Goal: Communication & Community: Answer question/provide support

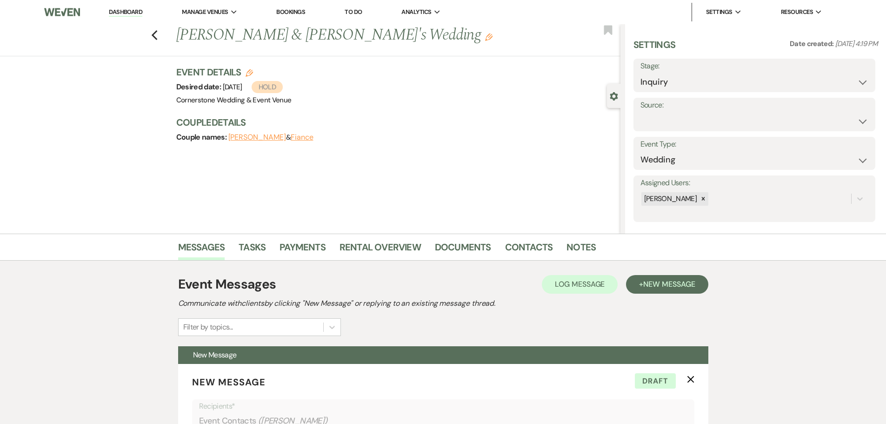
select select "16"
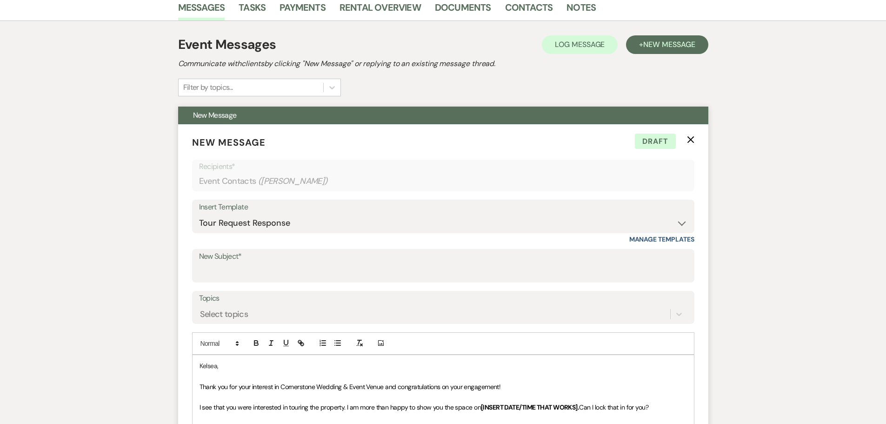
scroll to position [217, 0]
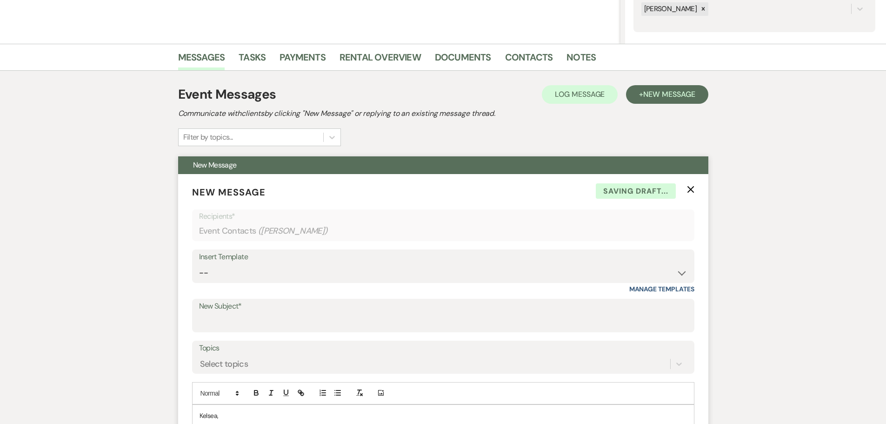
scroll to position [312, 0]
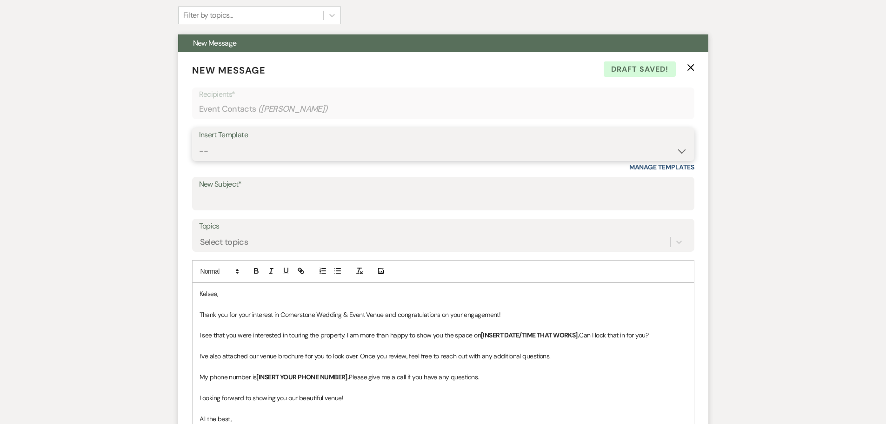
click at [415, 143] on select "-- Weven Planning Portal Introduction (Booked Events) Initial Inquiry Response …" at bounding box center [443, 151] width 488 height 18
select select "4609"
click at [199, 142] on select "-- Weven Planning Portal Introduction (Booked Events) Initial Inquiry Response …" at bounding box center [443, 151] width 488 height 18
type input "Let's Start Planning Your Dream Wedding!"
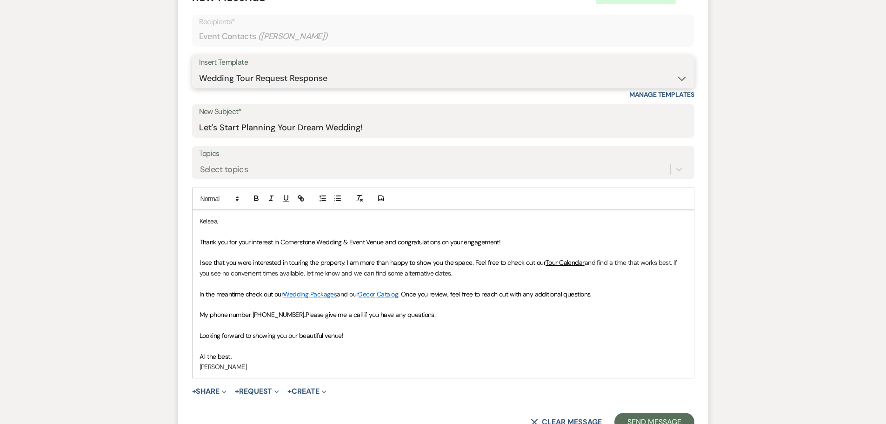
scroll to position [405, 0]
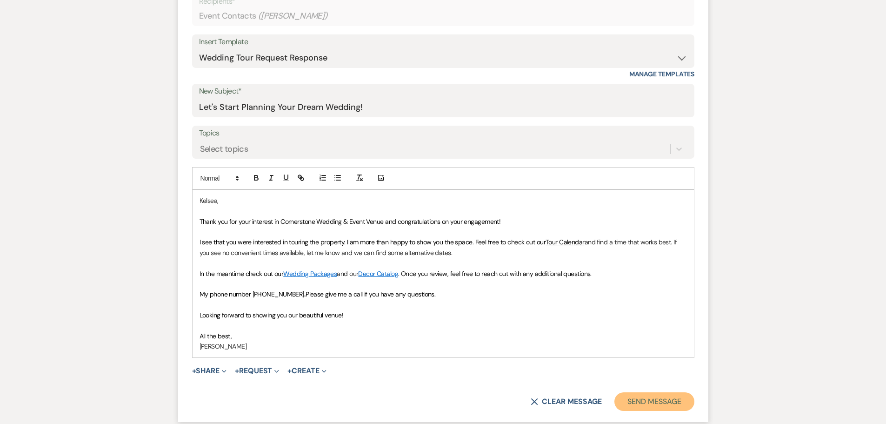
click at [658, 404] on button "Send Message" at bounding box center [654, 401] width 80 height 19
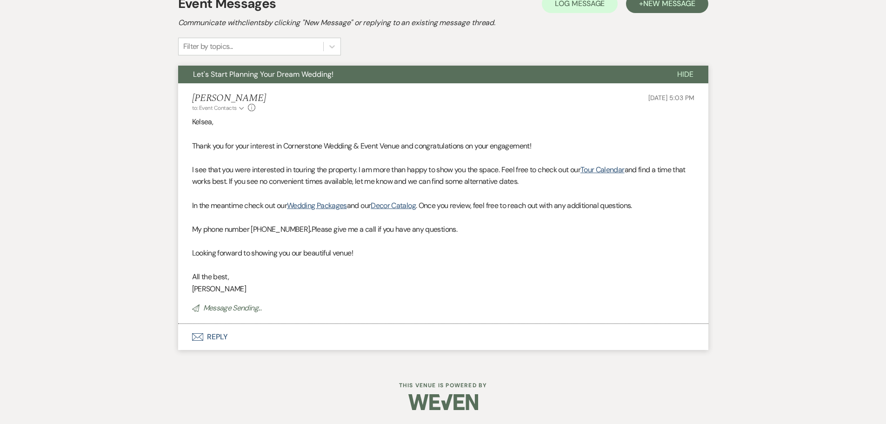
scroll to position [59, 0]
